Goal: Communication & Community: Answer question/provide support

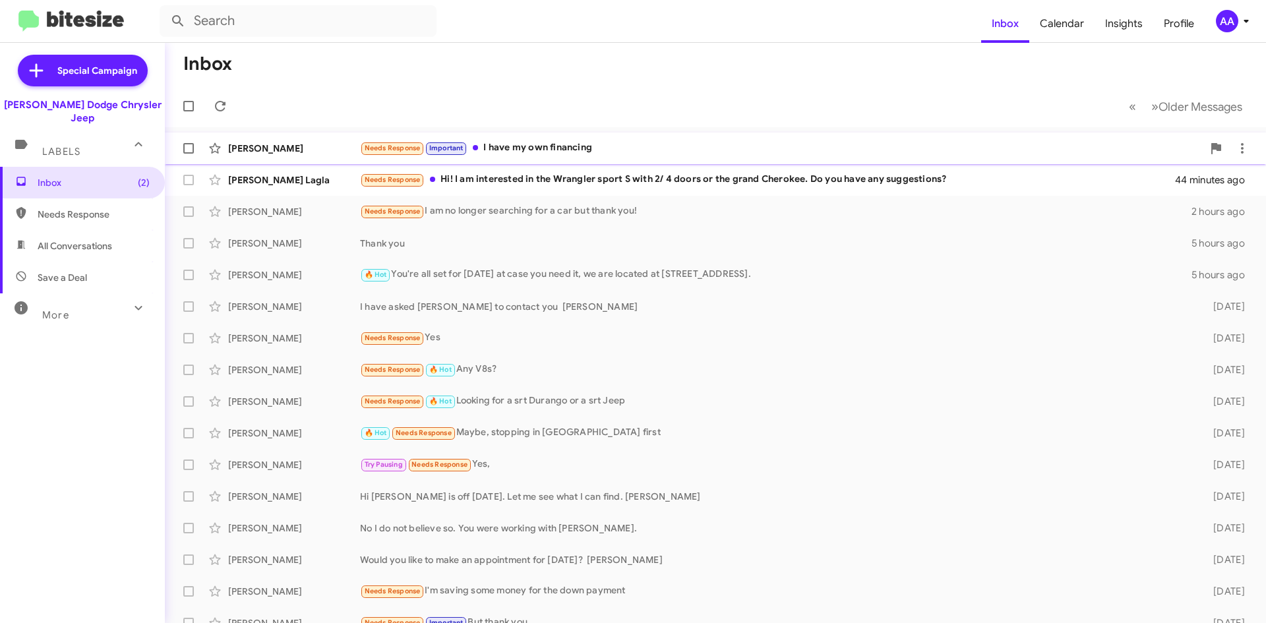
click at [711, 150] on div "Needs Response Important I have my own financing" at bounding box center [781, 147] width 842 height 15
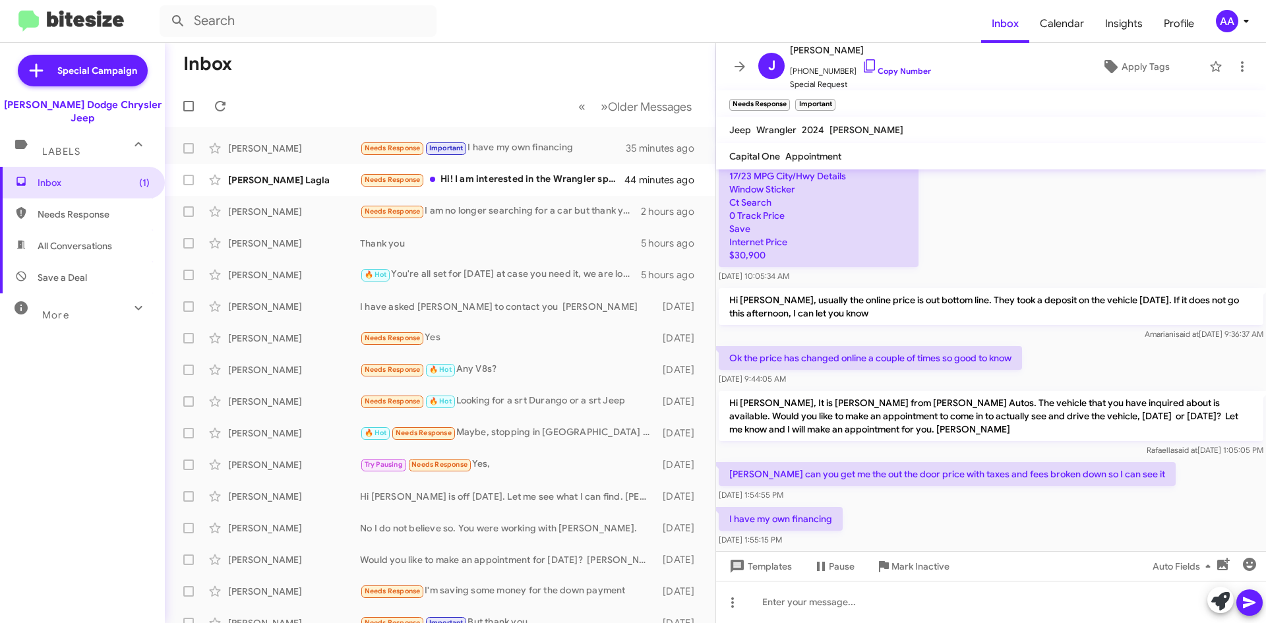
scroll to position [478, 0]
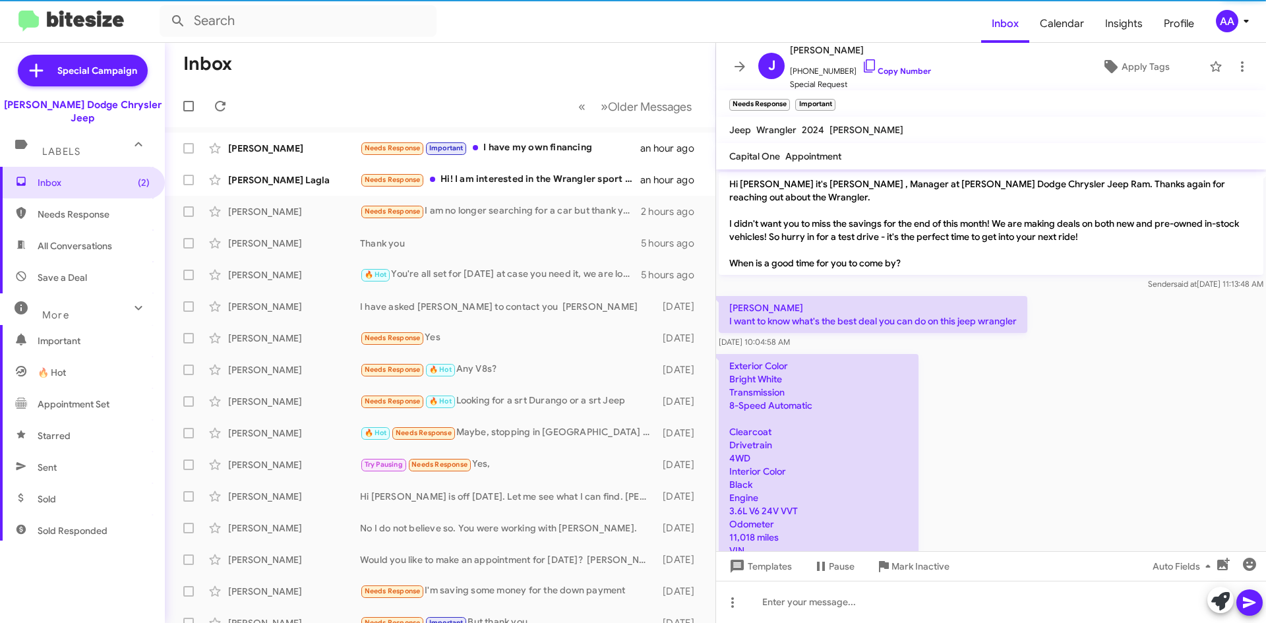
scroll to position [478, 0]
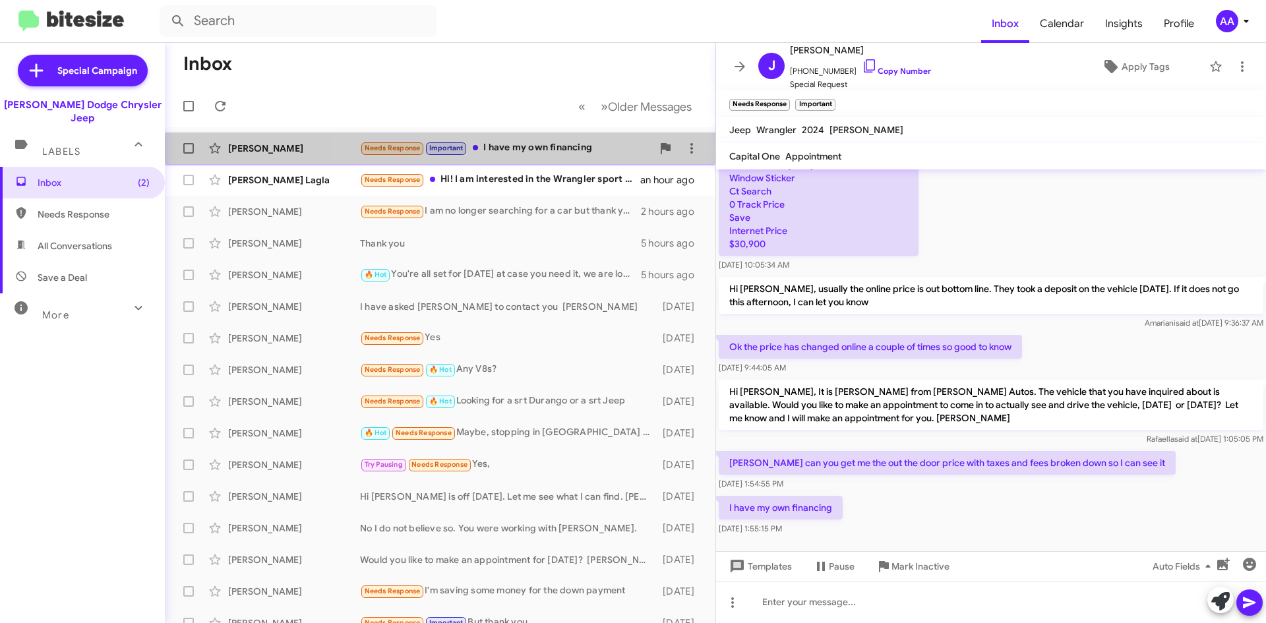
click at [553, 143] on div "Needs Response Important I have my own financing" at bounding box center [506, 147] width 292 height 15
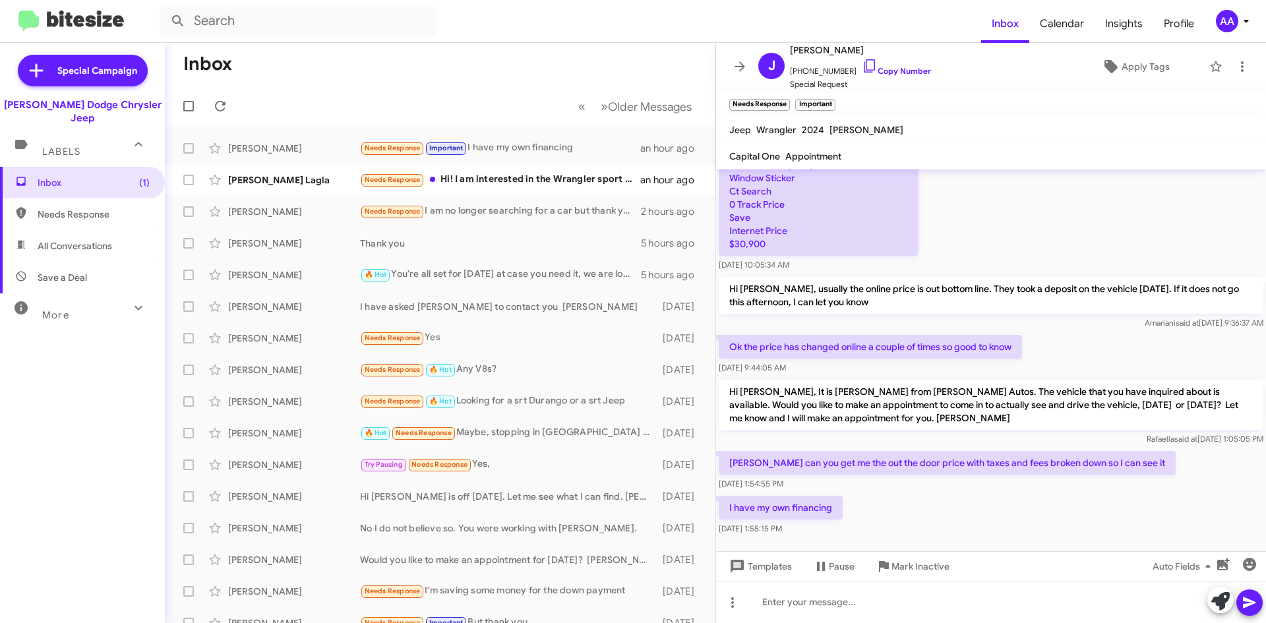
click at [968, 493] on div "I have my own financing Sep 26, 2025, 1:55:15 PM" at bounding box center [991, 515] width 550 height 45
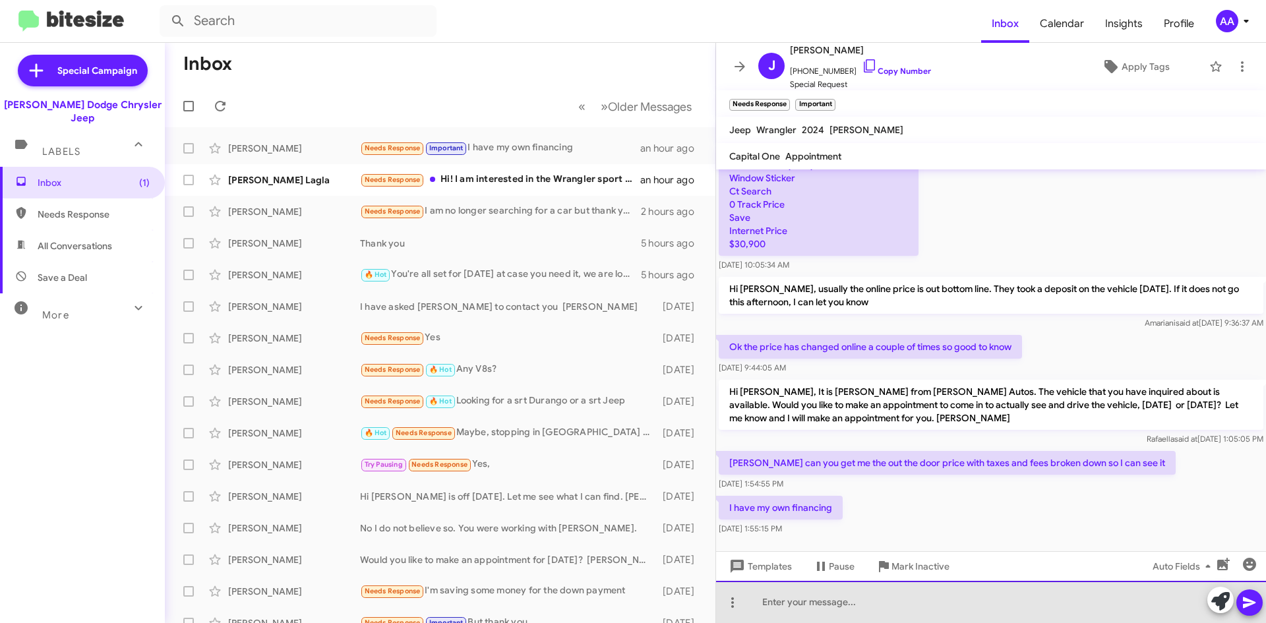
click at [788, 601] on div at bounding box center [991, 602] width 550 height 42
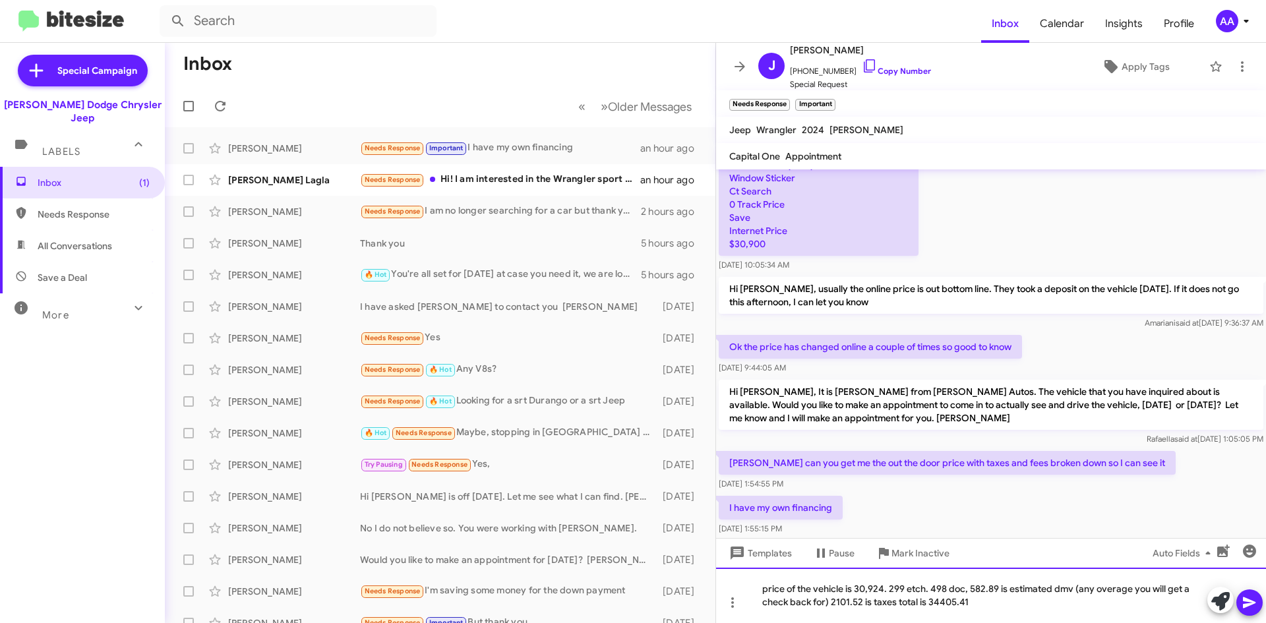
click at [938, 601] on div "price of the vehicle is 30,924. 299 etch. 498 doc, 582.89 is estimated dmv (any…" at bounding box center [991, 595] width 550 height 55
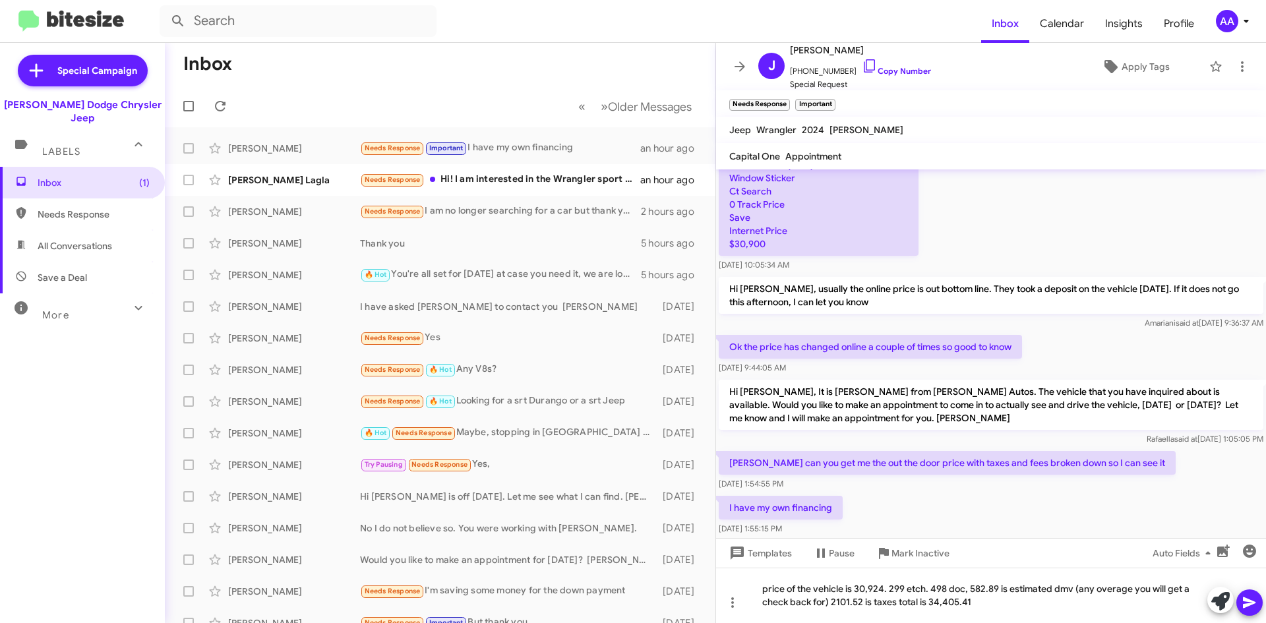
click at [1250, 597] on icon at bounding box center [1249, 603] width 16 height 16
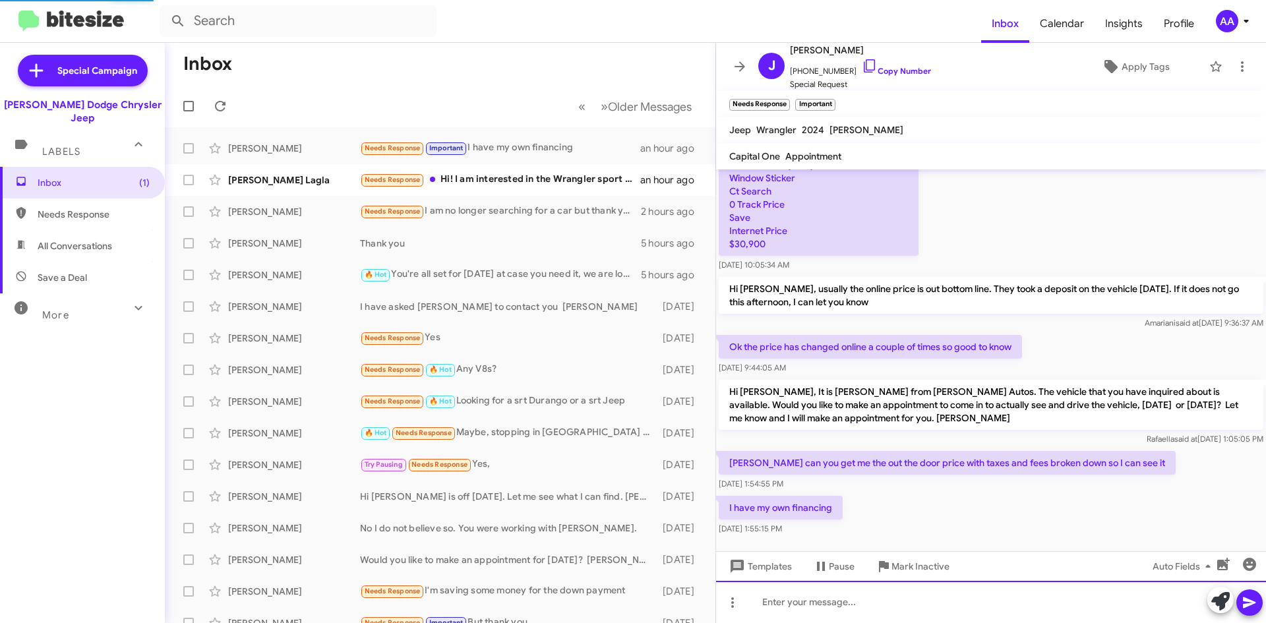
scroll to position [0, 0]
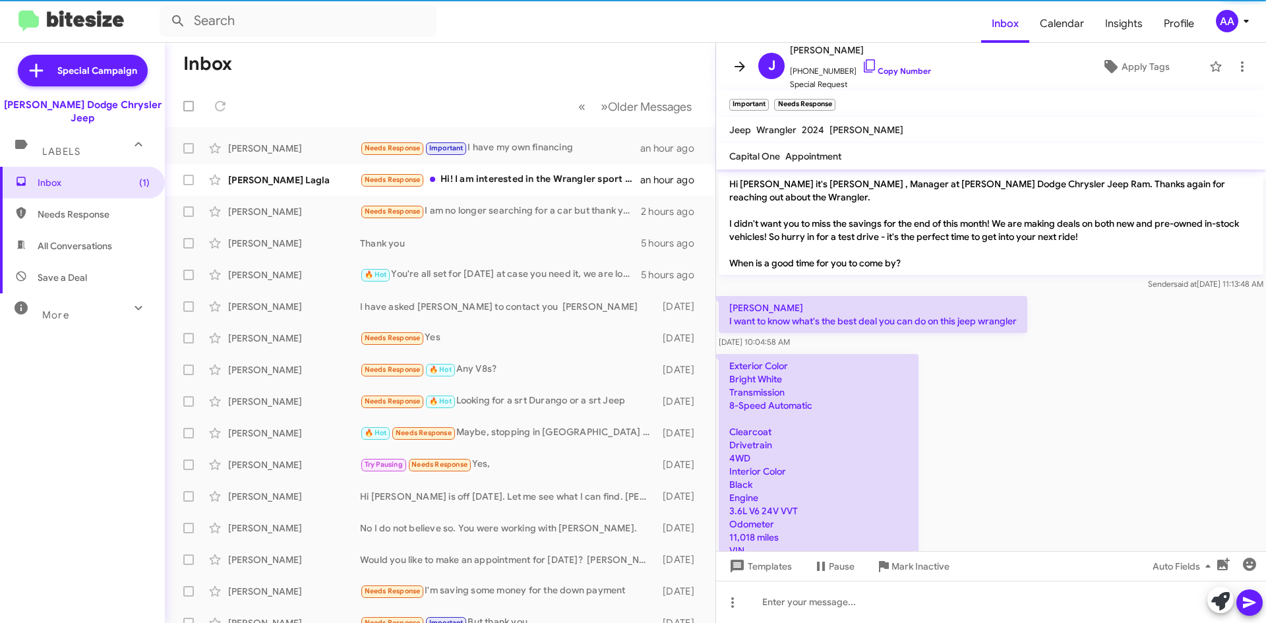
click at [736, 70] on icon at bounding box center [740, 67] width 16 height 16
